Goal: Check status: Check status

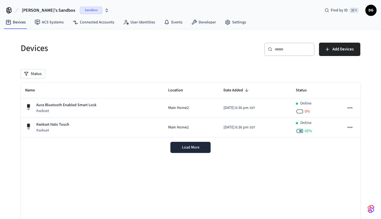
click at [44, 9] on span "[PERSON_NAME]'s Sandbox" at bounding box center [49, 10] width 54 height 7
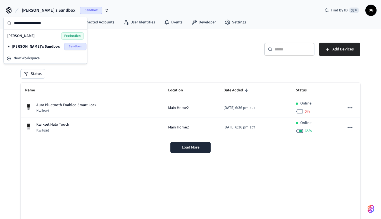
click at [38, 38] on div "[PERSON_NAME] Production" at bounding box center [45, 35] width 76 height 7
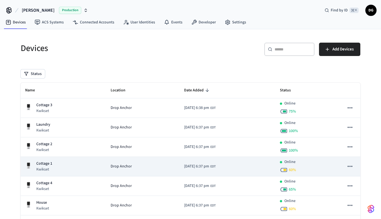
click at [52, 165] on div "Cottage 1 Kwikset" at bounding box center [63, 166] width 76 height 11
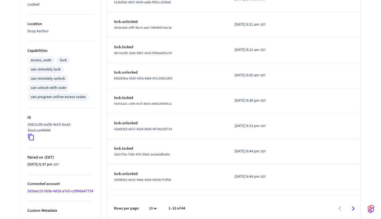
scroll to position [195, 0]
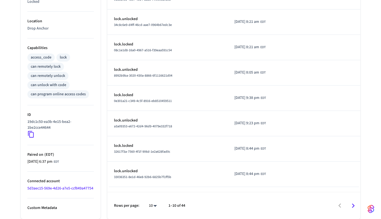
click at [354, 205] on icon "Go to next page" at bounding box center [353, 206] width 9 height 9
click at [353, 208] on icon "Go to next page" at bounding box center [353, 206] width 9 height 9
click at [351, 204] on icon "Go to next page" at bounding box center [353, 206] width 9 height 9
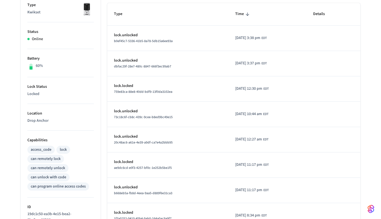
scroll to position [0, 0]
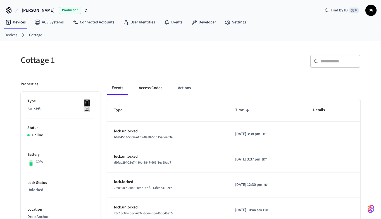
click at [153, 88] on button "Access Codes" at bounding box center [150, 88] width 32 height 13
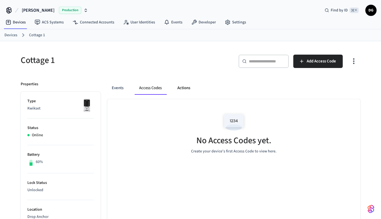
click at [186, 87] on button "Actions" at bounding box center [184, 88] width 22 height 13
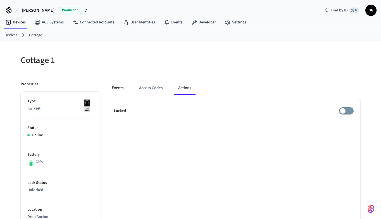
click at [116, 90] on button "Events" at bounding box center [117, 88] width 21 height 13
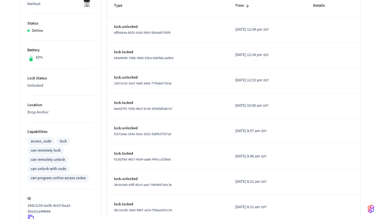
scroll to position [104, 0]
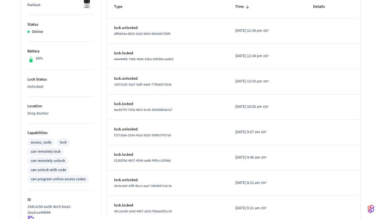
click at [132, 28] on p "lock.unlocked" at bounding box center [168, 28] width 108 height 6
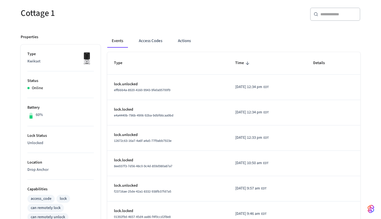
scroll to position [31, 0]
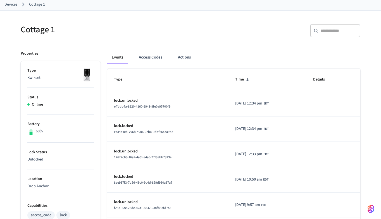
click at [135, 106] on span "effbbb4a-8920-4160-9943-9fe0a95700f9" at bounding box center [142, 106] width 56 height 5
click at [120, 109] on span "effbbb4a-8920-4160-9943-9fe0a95700f9" at bounding box center [142, 106] width 56 height 5
click at [130, 103] on p "lock.unlocked" at bounding box center [168, 101] width 108 height 6
click at [161, 103] on p "lock.unlocked" at bounding box center [168, 101] width 108 height 6
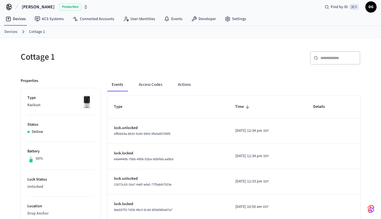
scroll to position [0, 0]
